Goal: Download file/media

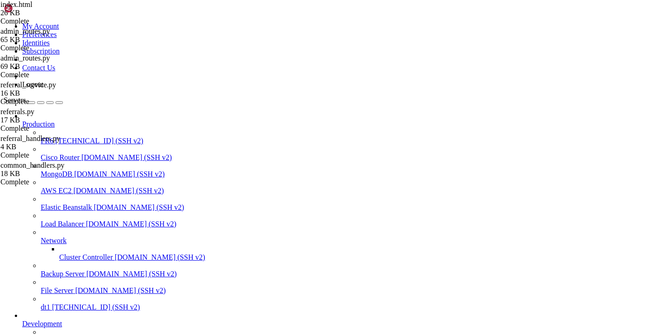
scroll to position [807, 0]
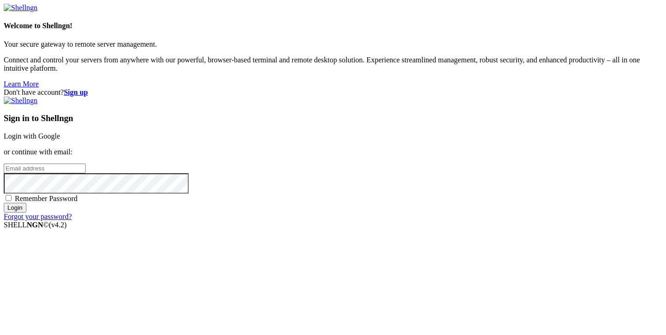
click at [383, 133] on div "Sign in to Shellngn Login with Google or continue with email: Remember Password…" at bounding box center [333, 159] width 658 height 124
click at [60, 132] on link "Login with Google" at bounding box center [32, 136] width 56 height 8
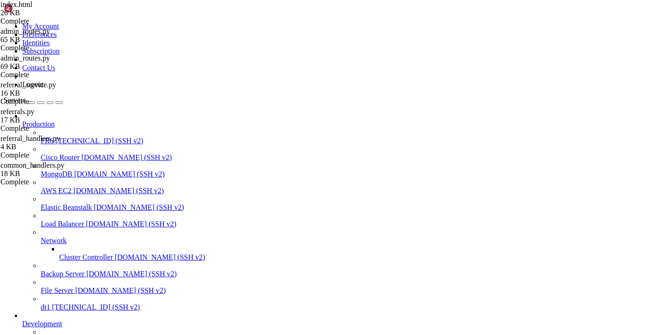
scroll to position [634, 0]
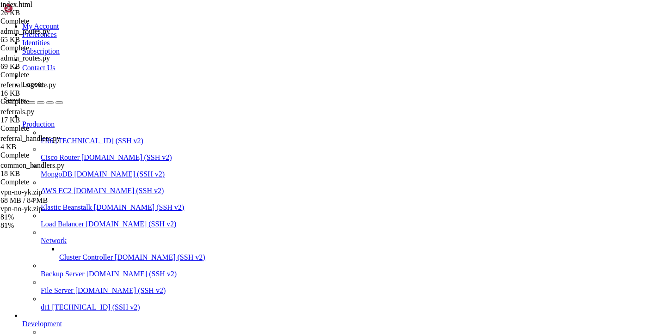
type input "/var/service"
